Goal: Check status: Check status

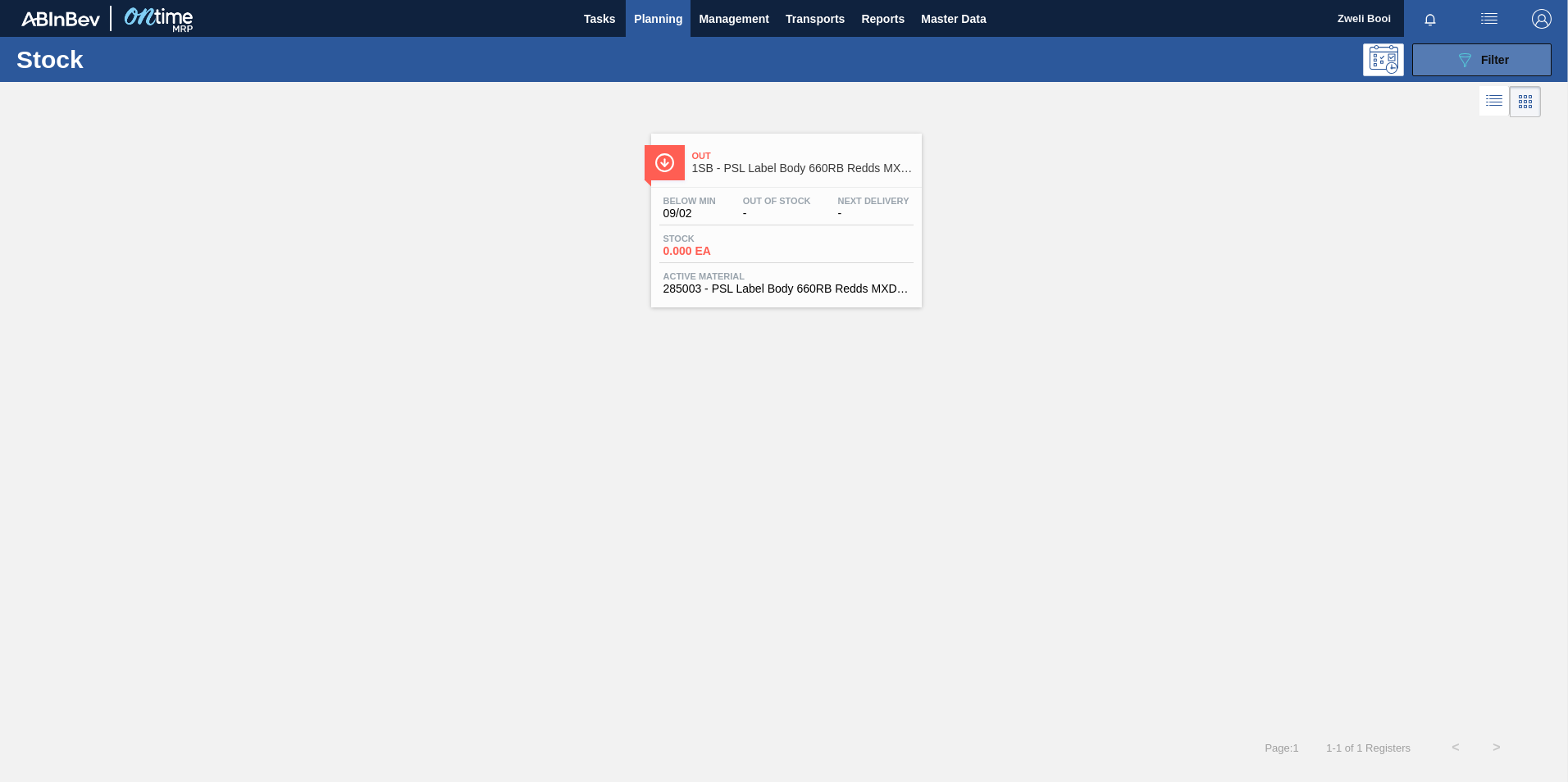
click at [1458, 57] on icon "089F7B8B-B2A5-4AFE-B5C0-19BA573D28AC" at bounding box center [1464, 59] width 20 height 20
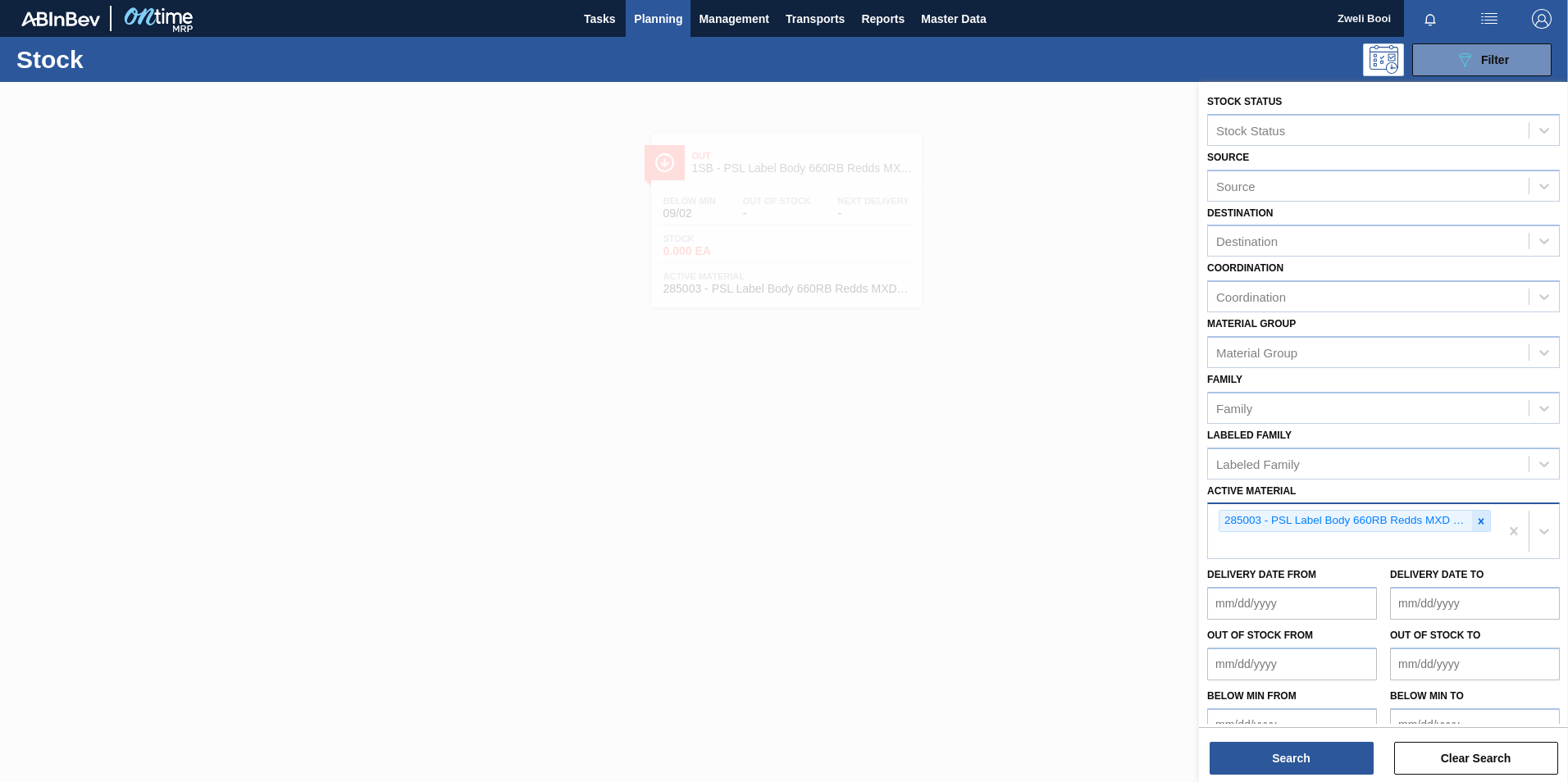
click at [1481, 521] on icon at bounding box center [1481, 521] width 11 height 11
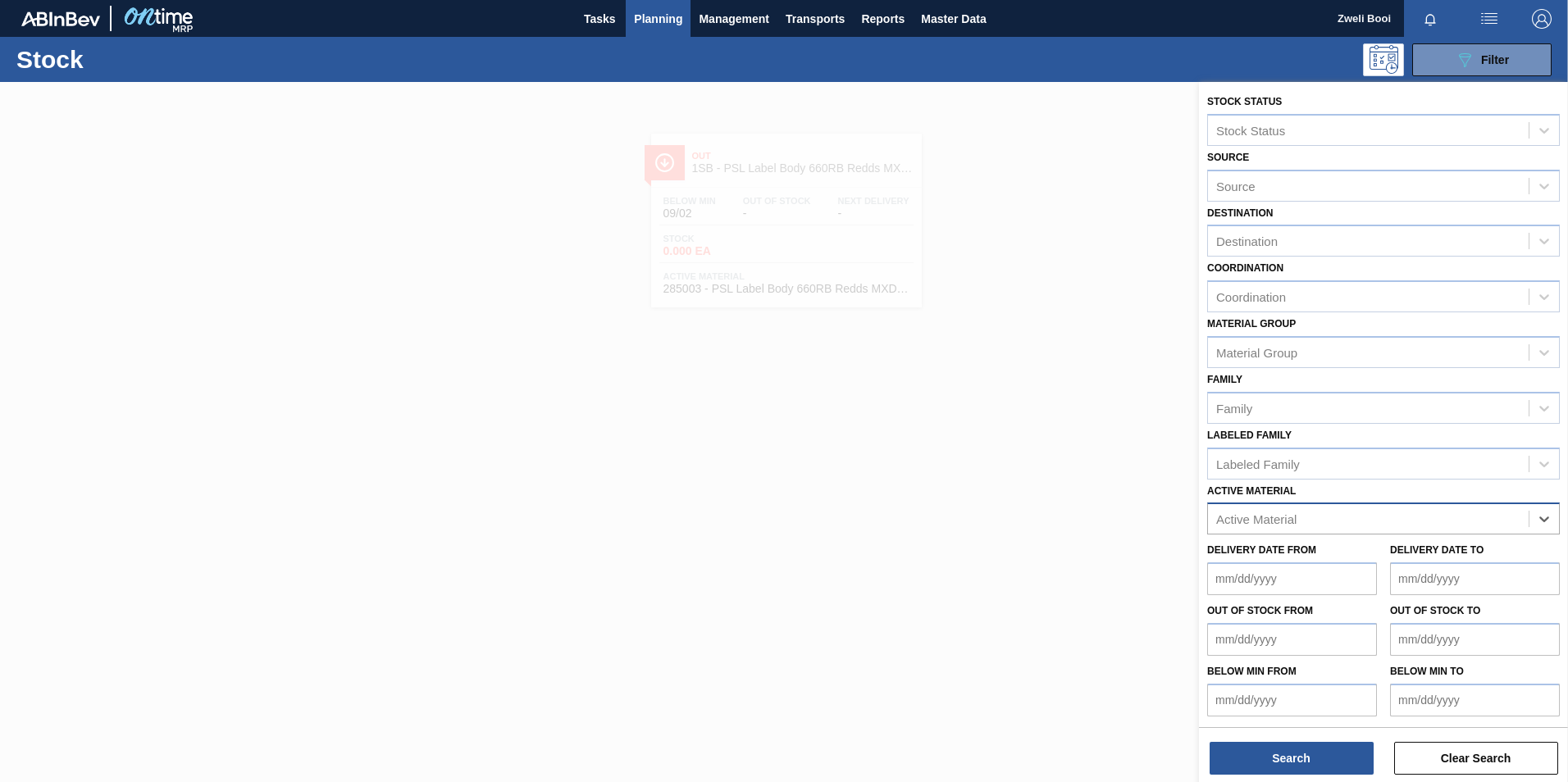
paste Material "285007"
type Material "285007"
click at [1355, 576] on div "285007 - PSL Label Body 660RB Redds MXD Vodk&Guar" at bounding box center [1384, 559] width 353 height 37
click at [1365, 559] on div "285007 - PSL Label Body 660RB Redds MXD Vodk&Guar" at bounding box center [1384, 559] width 353 height 30
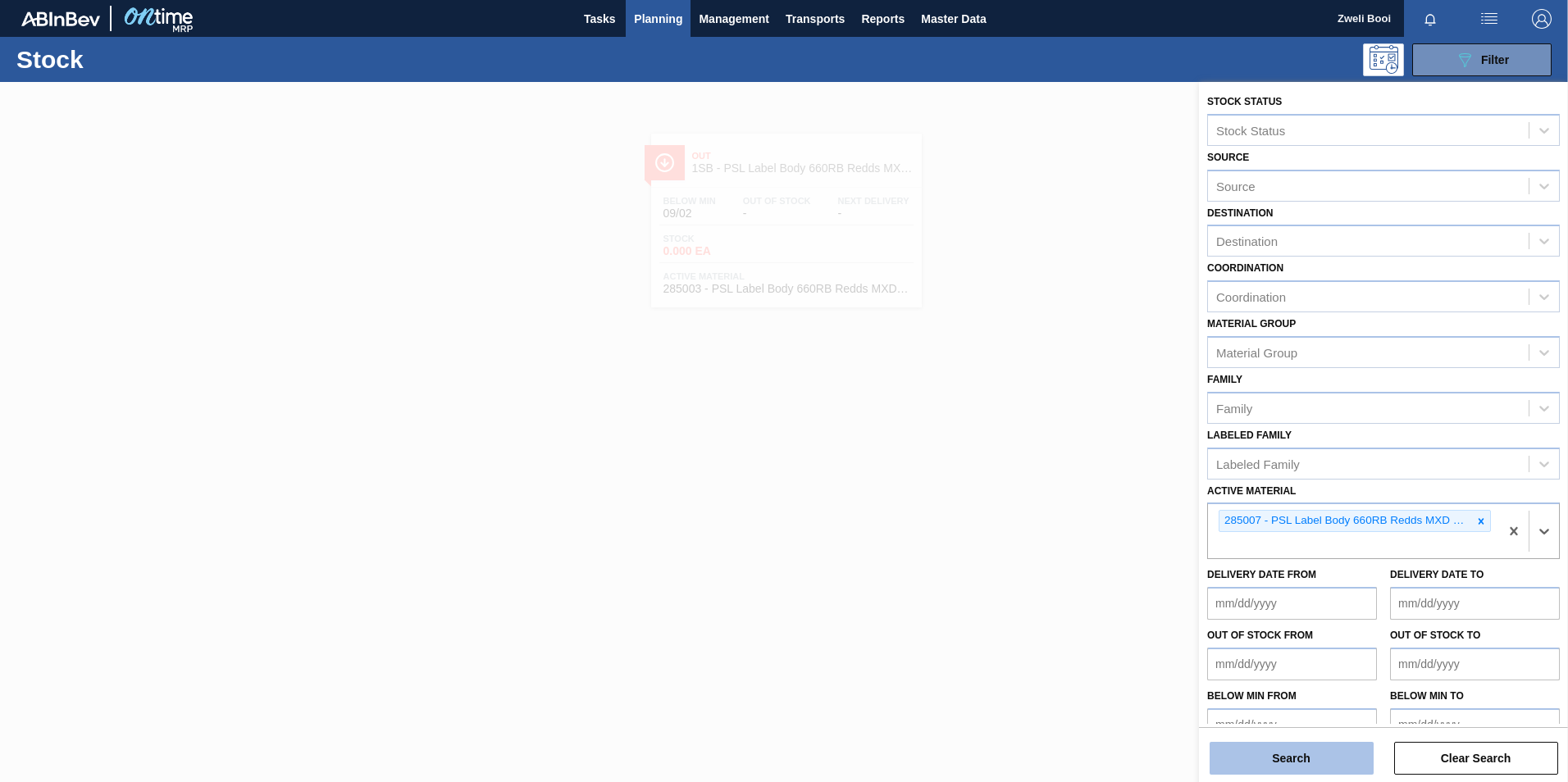
click at [1310, 761] on button "Search" at bounding box center [1291, 758] width 164 height 33
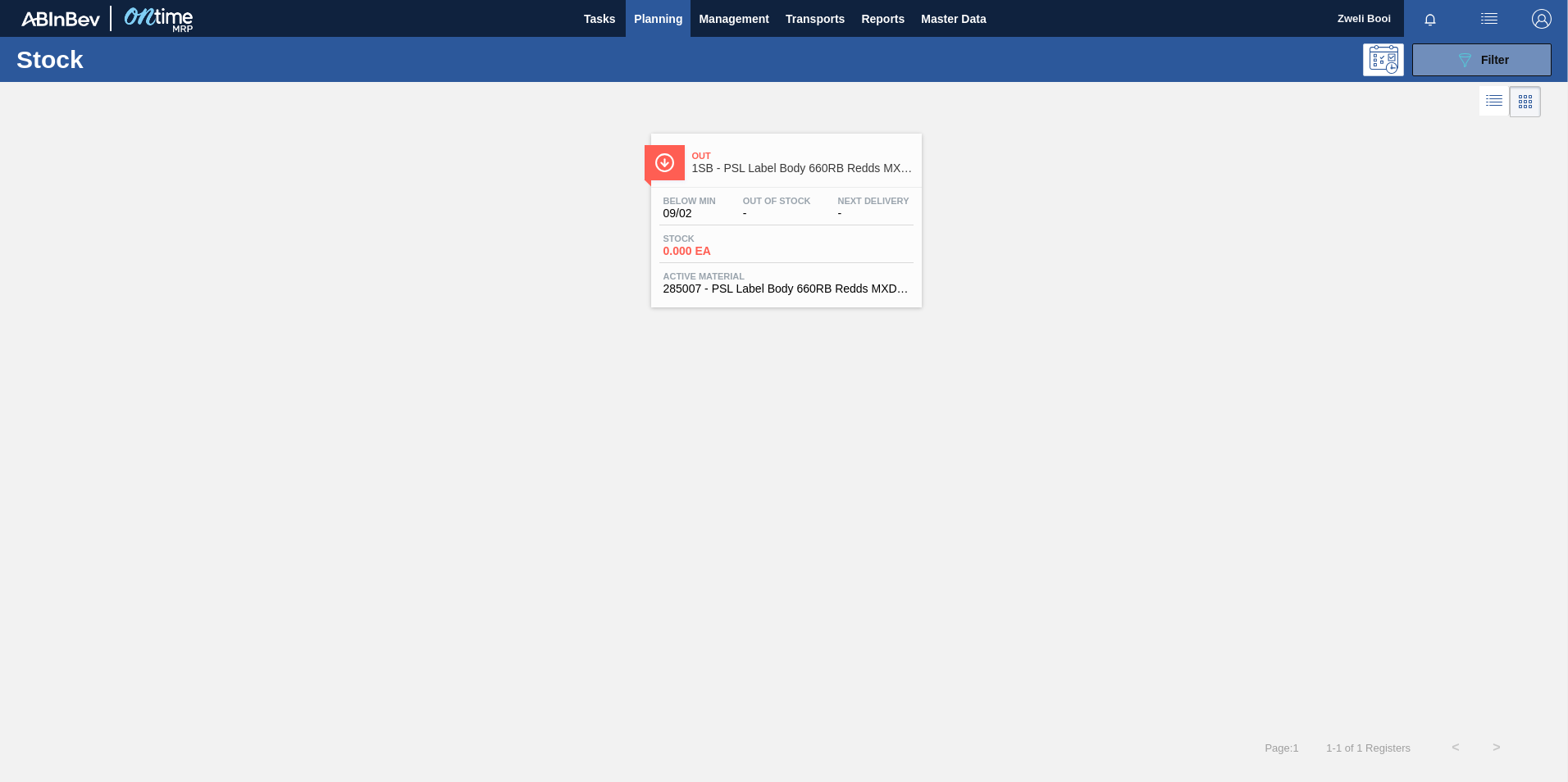
click at [829, 209] on div "Below Min 09/02 Out Of Stock - Next Delivery -" at bounding box center [787, 211] width 254 height 29
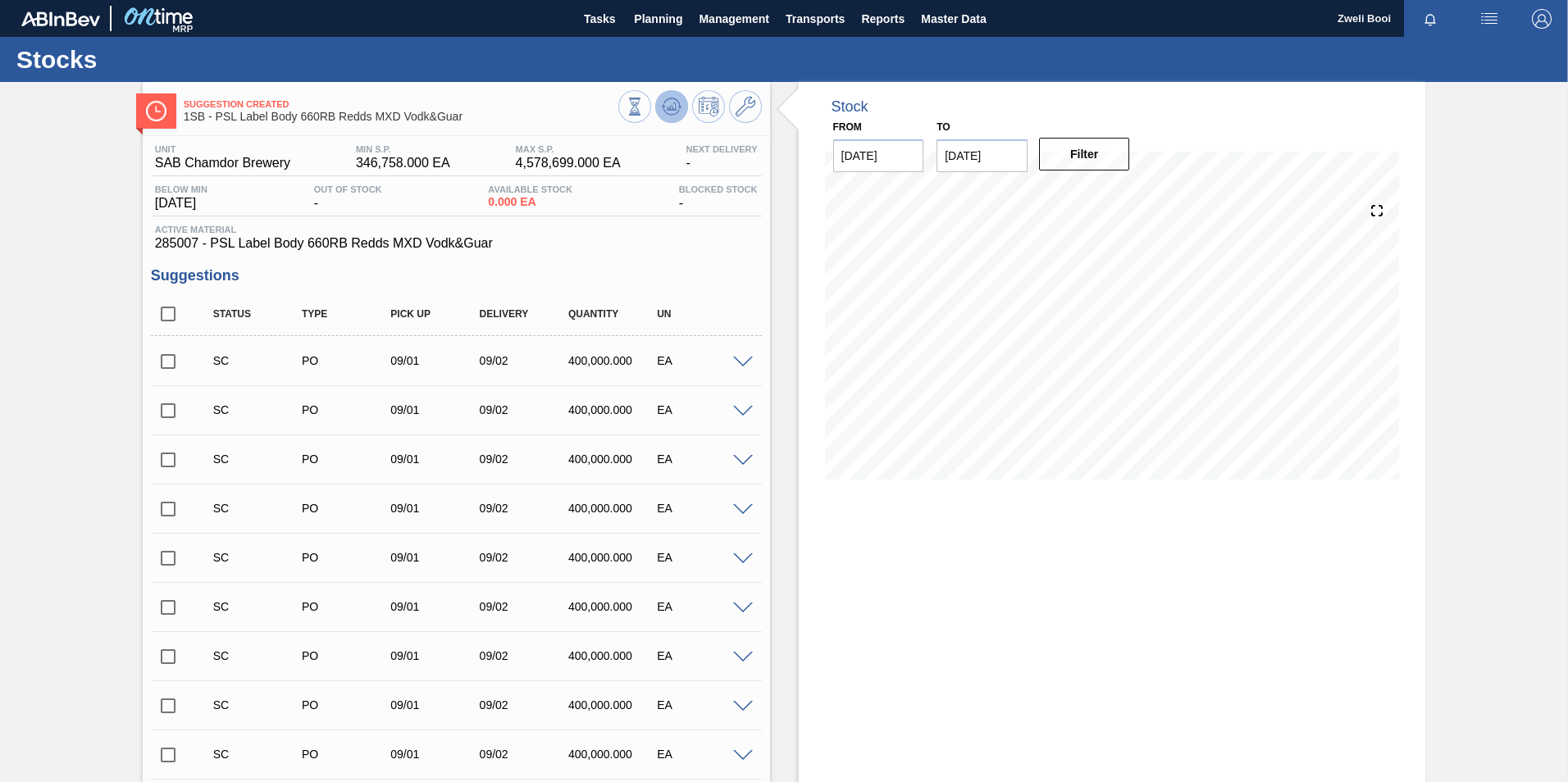
click at [666, 103] on icon at bounding box center [671, 106] width 20 height 20
